Goal: Task Accomplishment & Management: Manage account settings

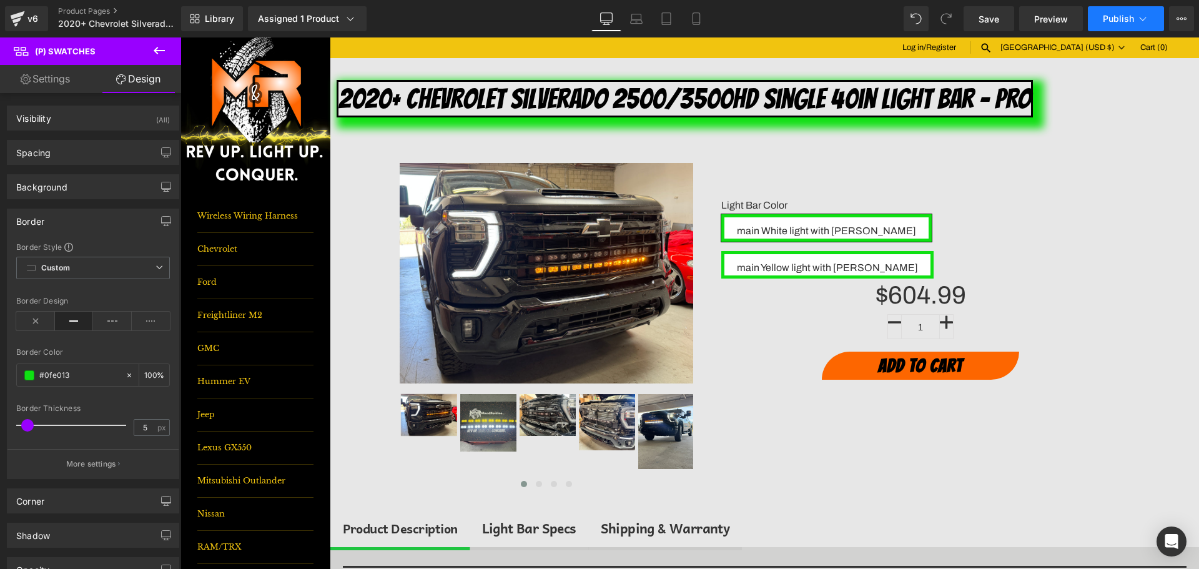
click at [1140, 27] on button "Publish" at bounding box center [1126, 18] width 76 height 25
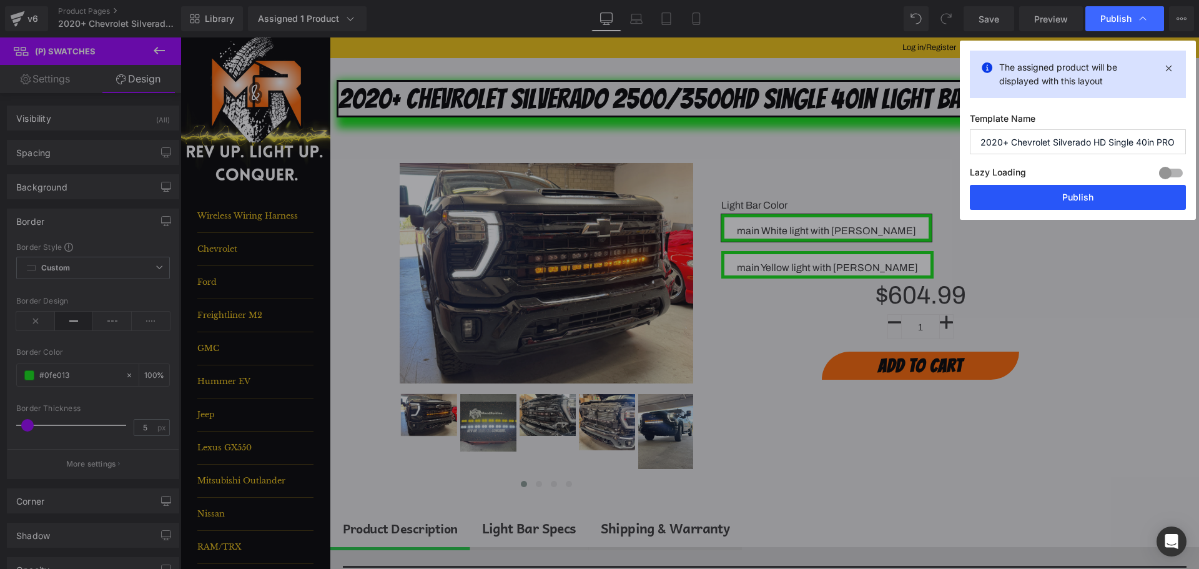
click at [1095, 194] on button "Publish" at bounding box center [1078, 197] width 216 height 25
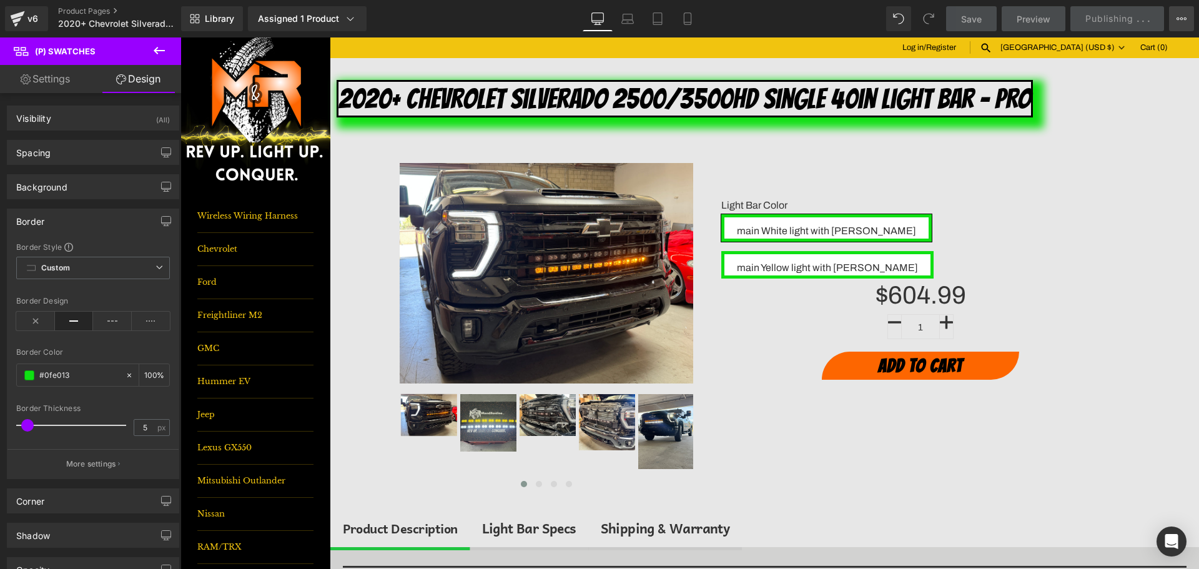
click at [1193, 16] on button "View Live Page View with current Template Save Template to Library Schedule Pub…" at bounding box center [1181, 18] width 25 height 25
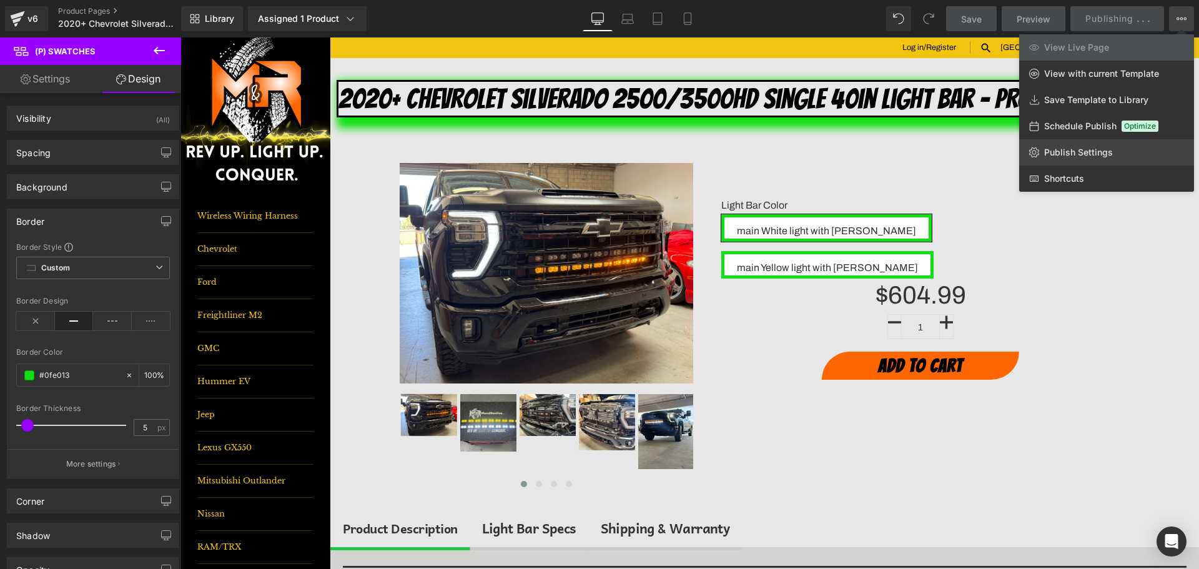
click at [1090, 156] on span "Publish Settings" at bounding box center [1078, 152] width 69 height 11
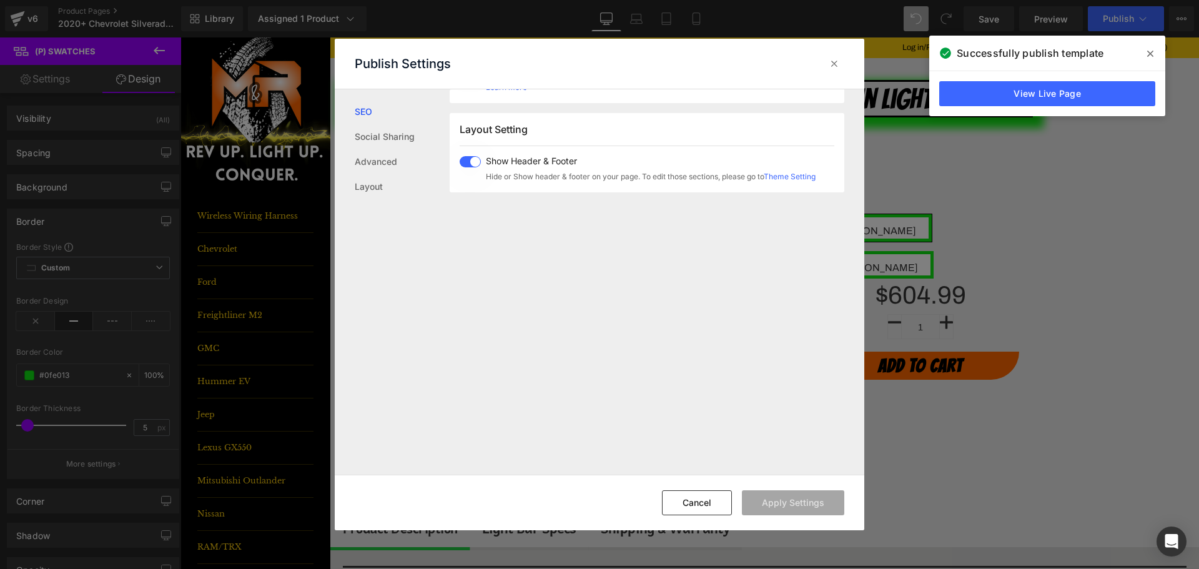
scroll to position [309, 0]
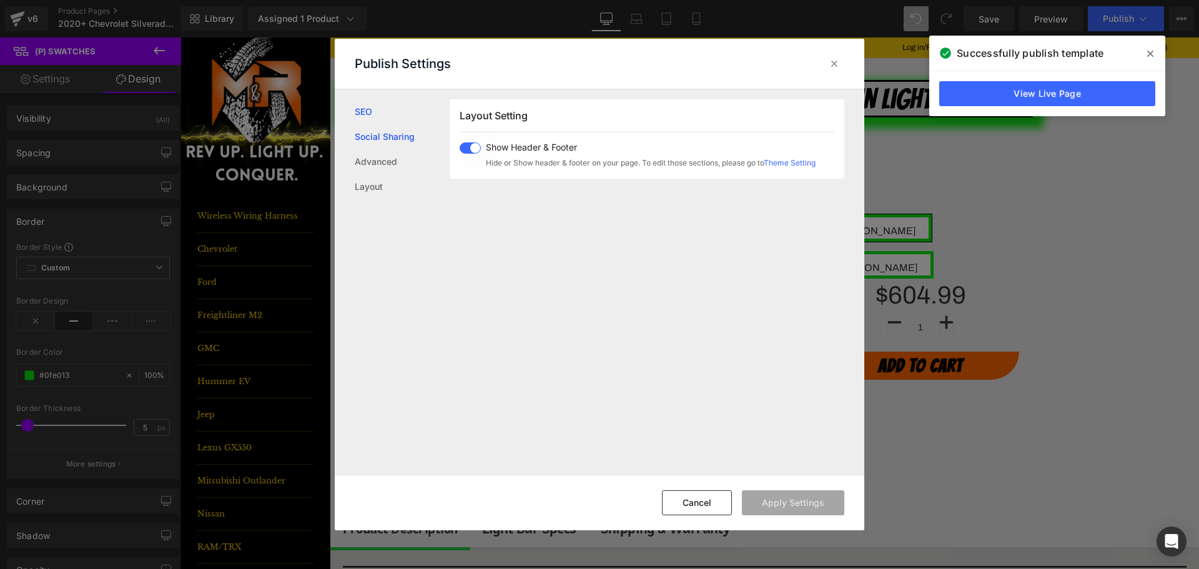
click at [375, 126] on link "Social Sharing" at bounding box center [402, 136] width 95 height 25
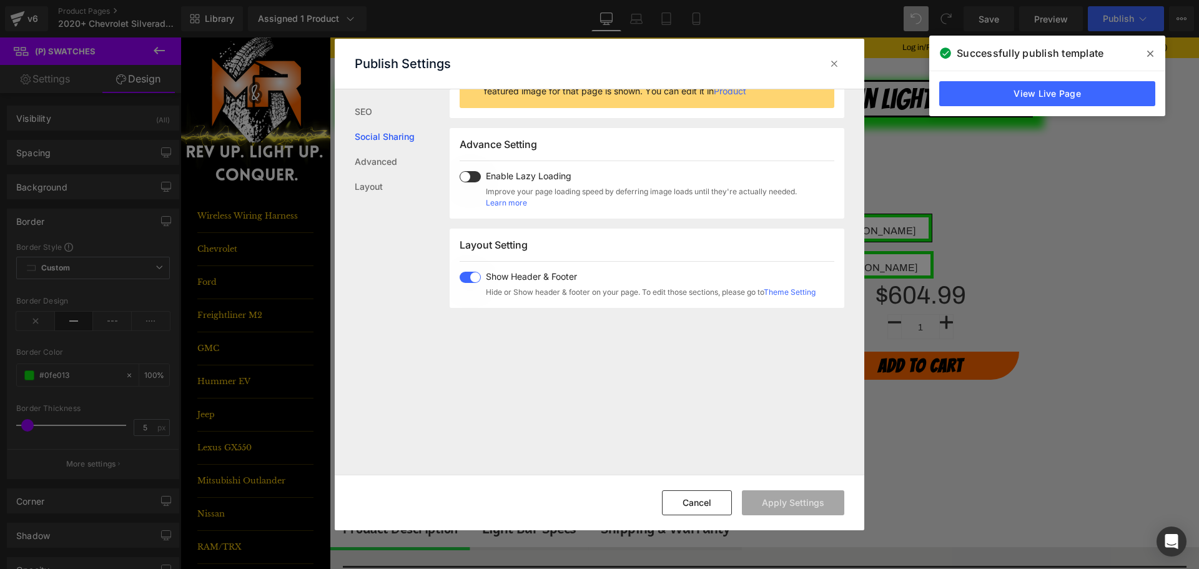
scroll to position [99, 0]
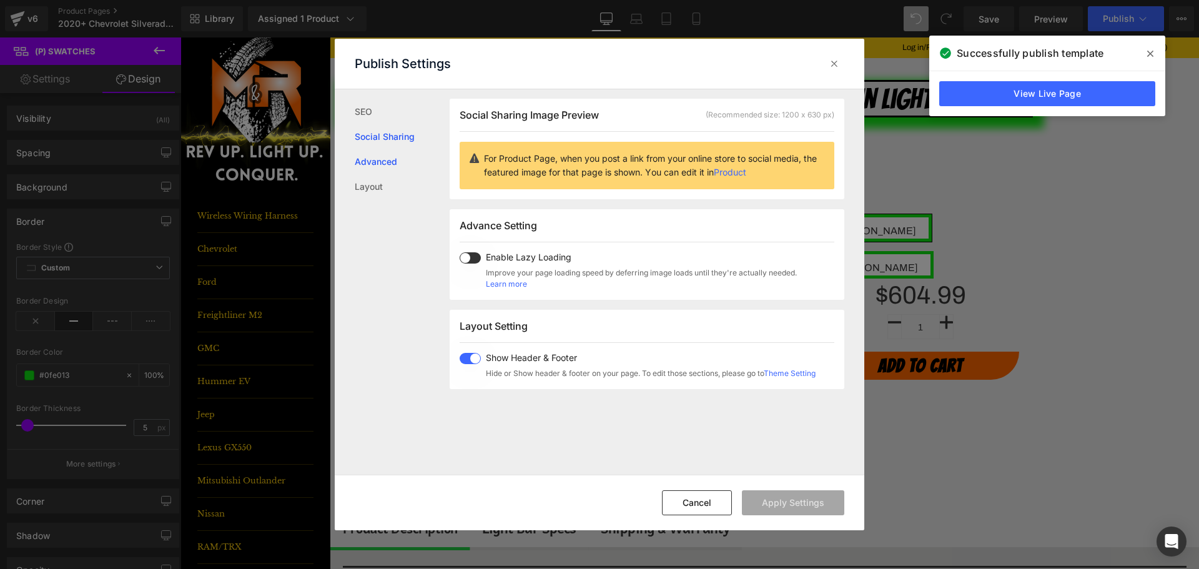
click at [378, 163] on link "Advanced" at bounding box center [402, 161] width 95 height 25
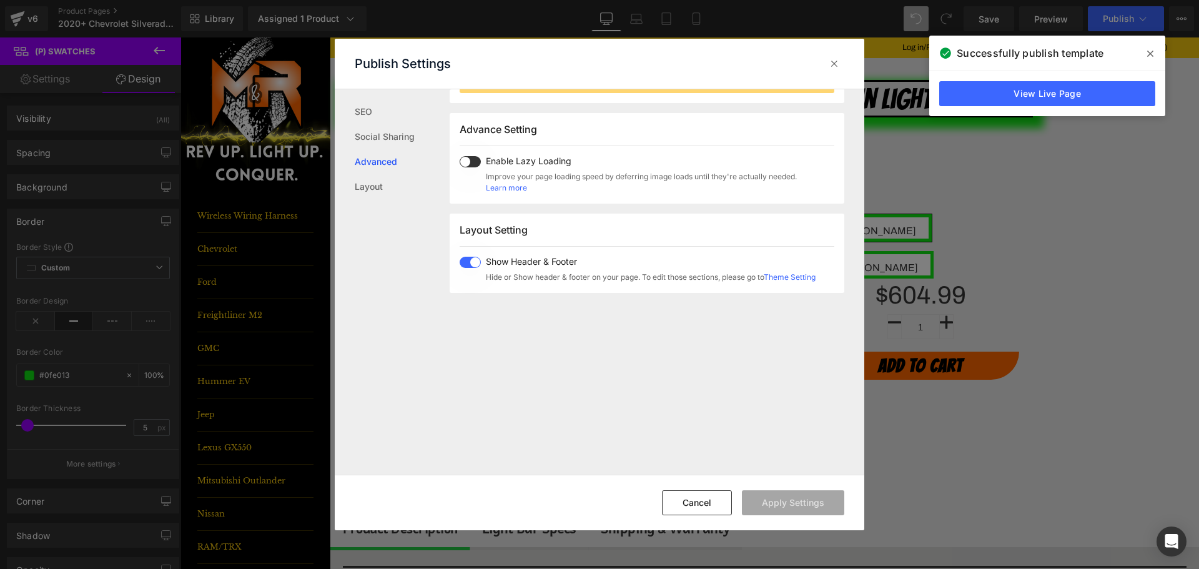
scroll to position [209, 0]
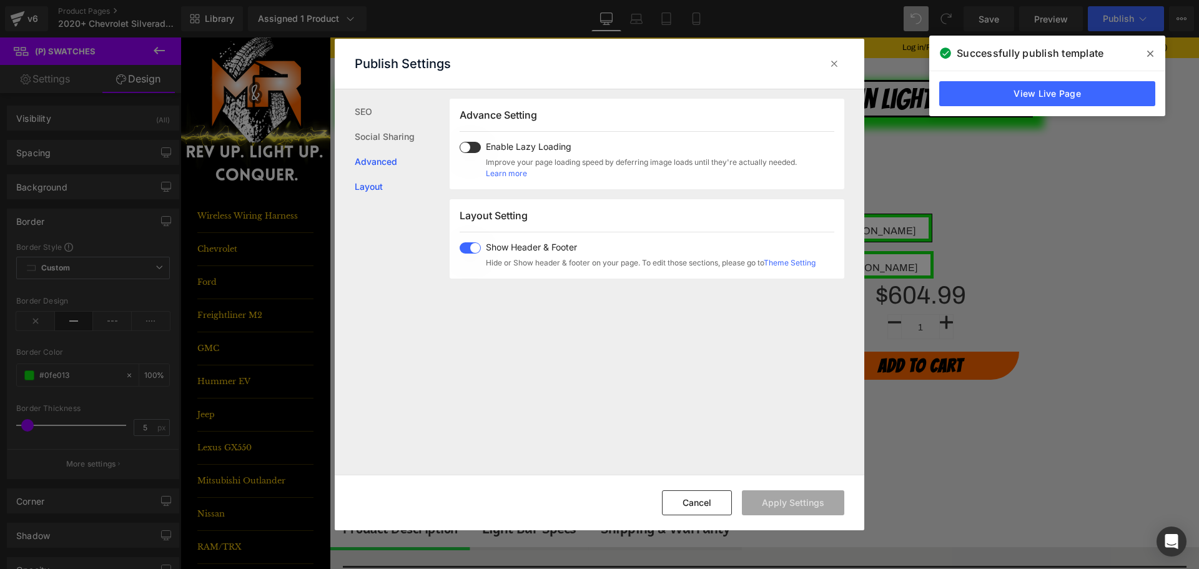
click at [373, 184] on link "Layout" at bounding box center [402, 186] width 95 height 25
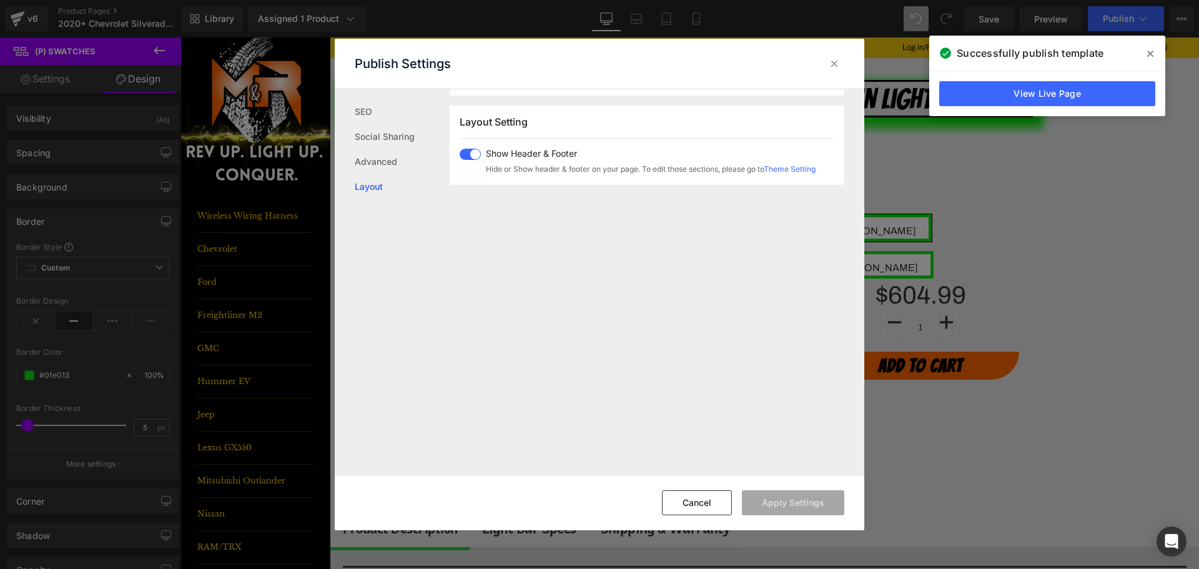
scroll to position [309, 0]
click at [361, 107] on link "SEO" at bounding box center [402, 111] width 95 height 25
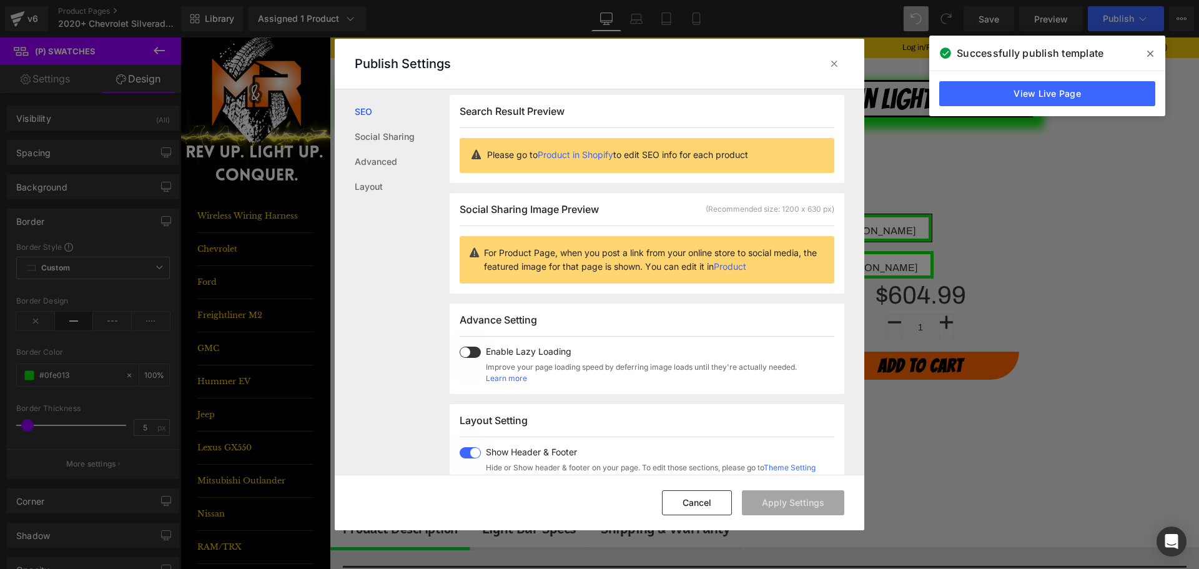
scroll to position [1, 0]
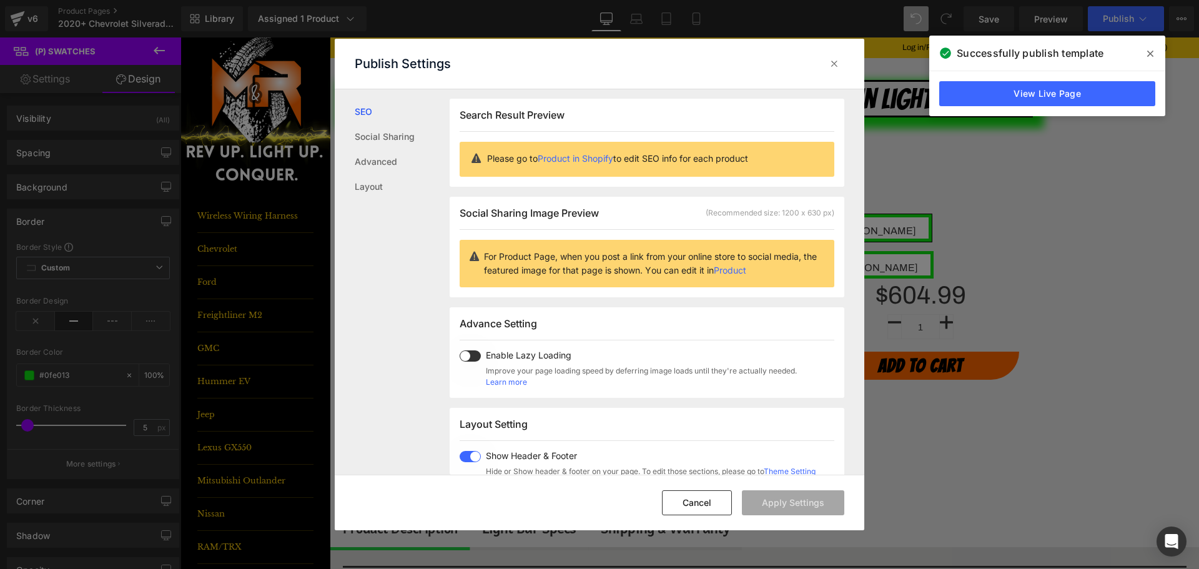
click at [570, 157] on link "Product in Shopify" at bounding box center [576, 158] width 76 height 11
click at [834, 65] on icon at bounding box center [834, 63] width 12 height 12
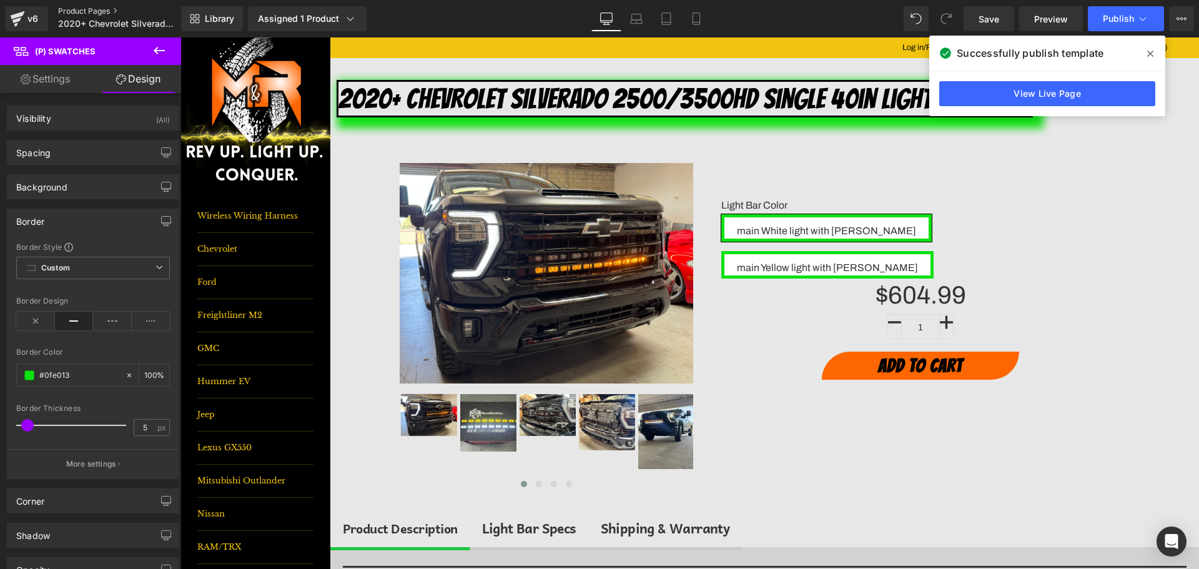
click at [96, 11] on link "Product Pages" at bounding box center [130, 11] width 144 height 10
